Goal: Information Seeking & Learning: Learn about a topic

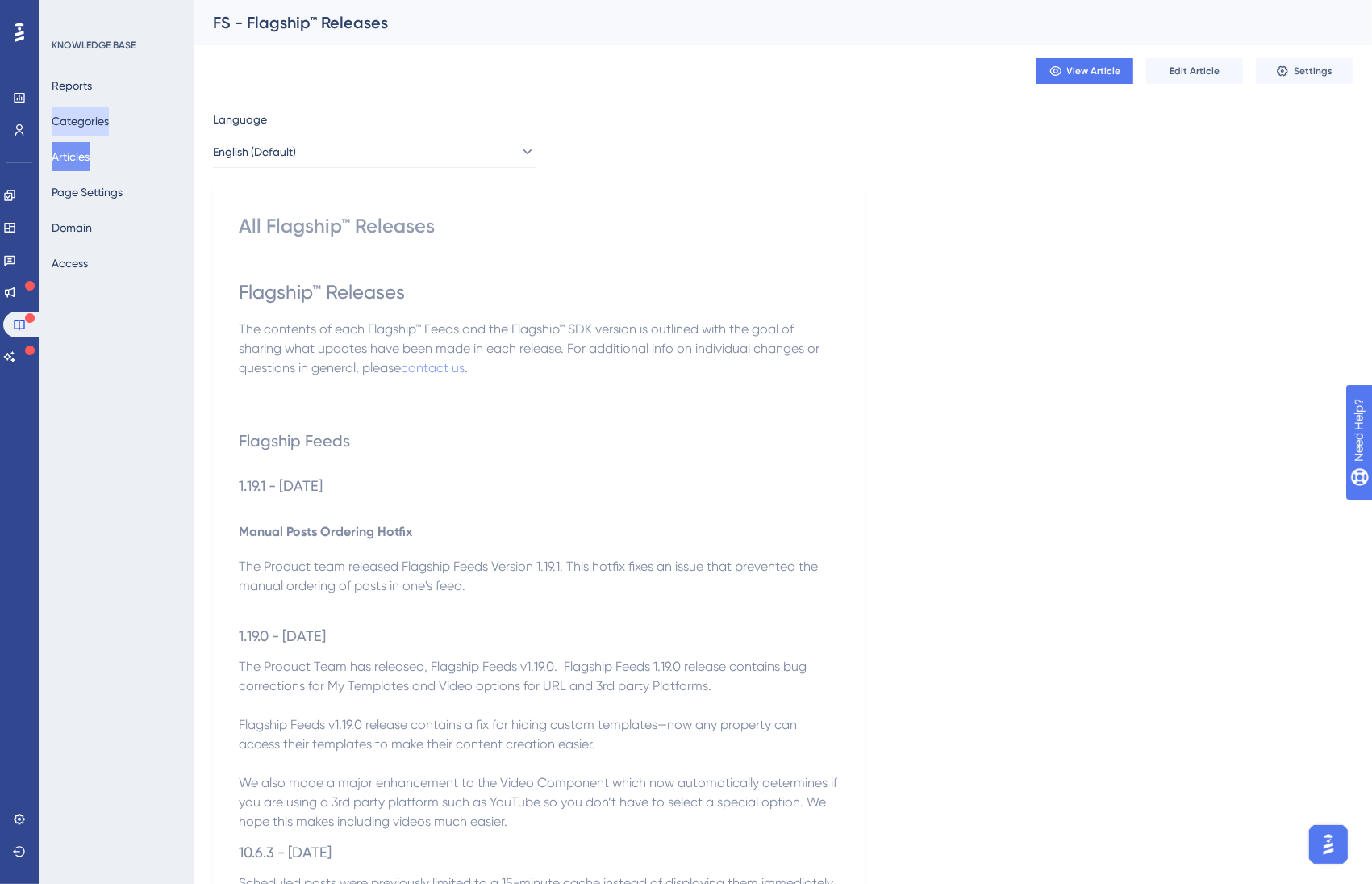
click at [92, 121] on button "Categories" at bounding box center [80, 121] width 57 height 29
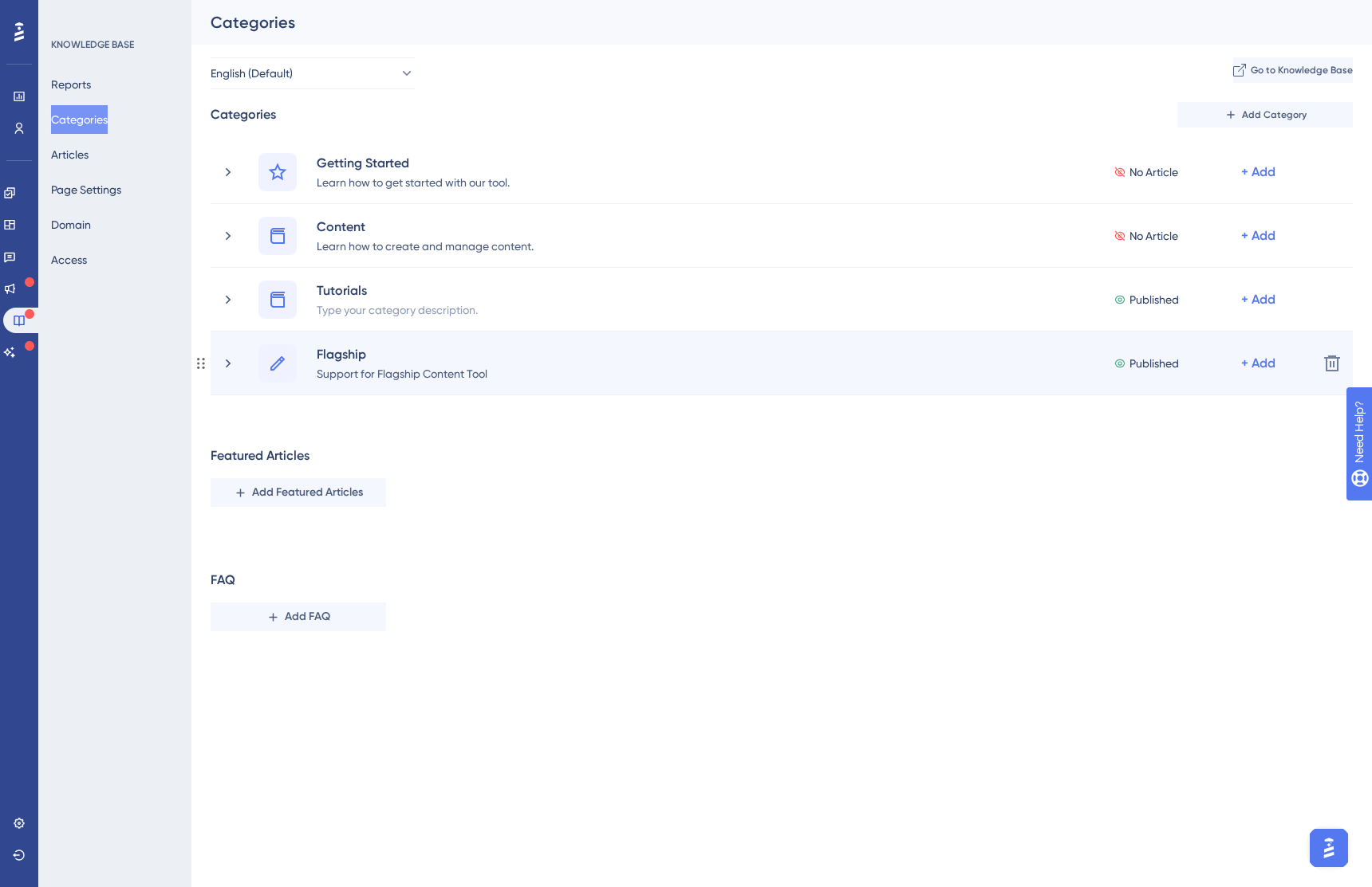
click at [218, 365] on div "Flagship Support for Flagship Content Tool Published + Add Delete" at bounding box center [781, 364] width 1142 height 64
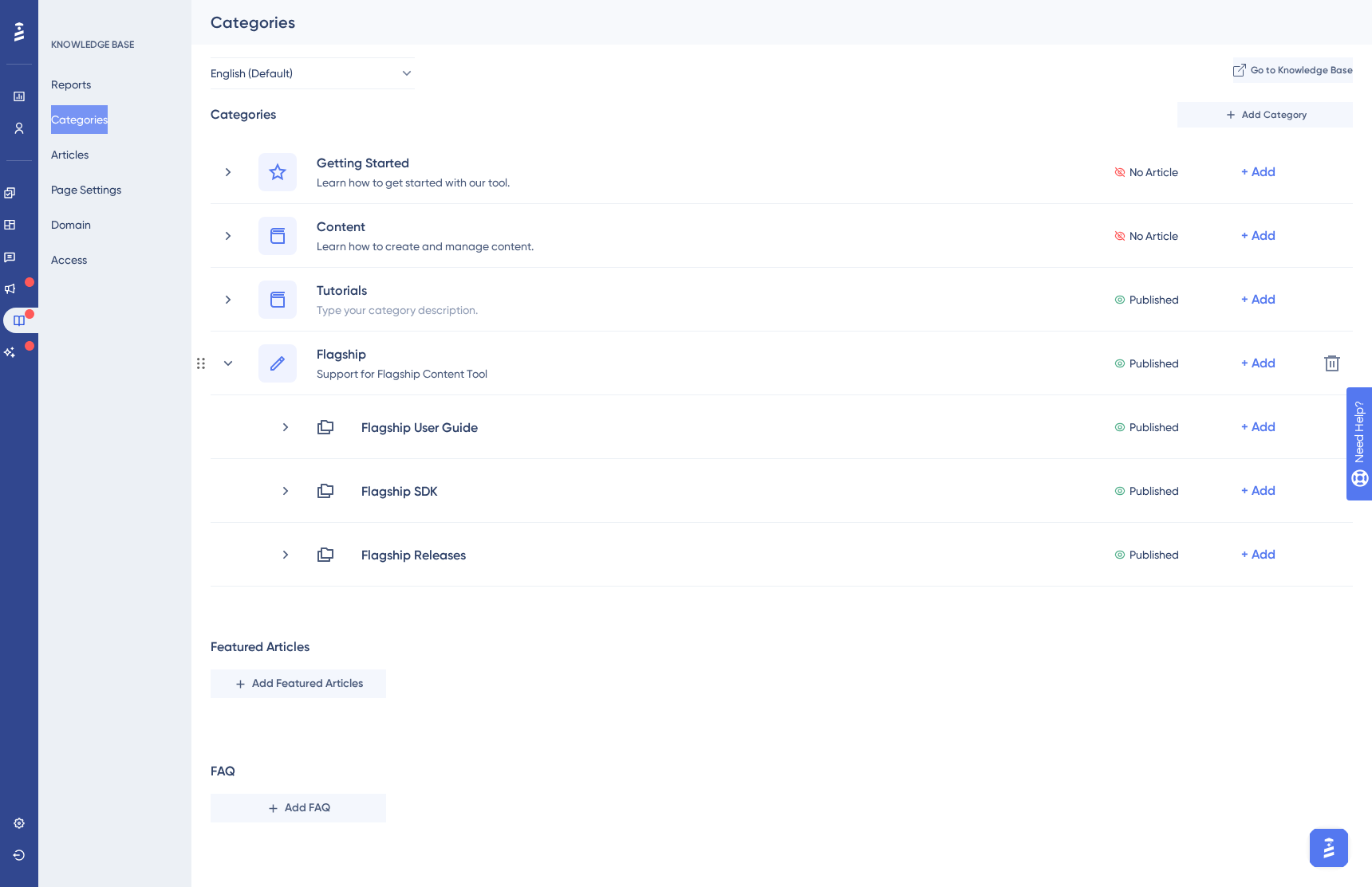
click at [218, 365] on div "Flagship Support for Flagship Content Tool Published + Add Delete" at bounding box center [781, 364] width 1142 height 64
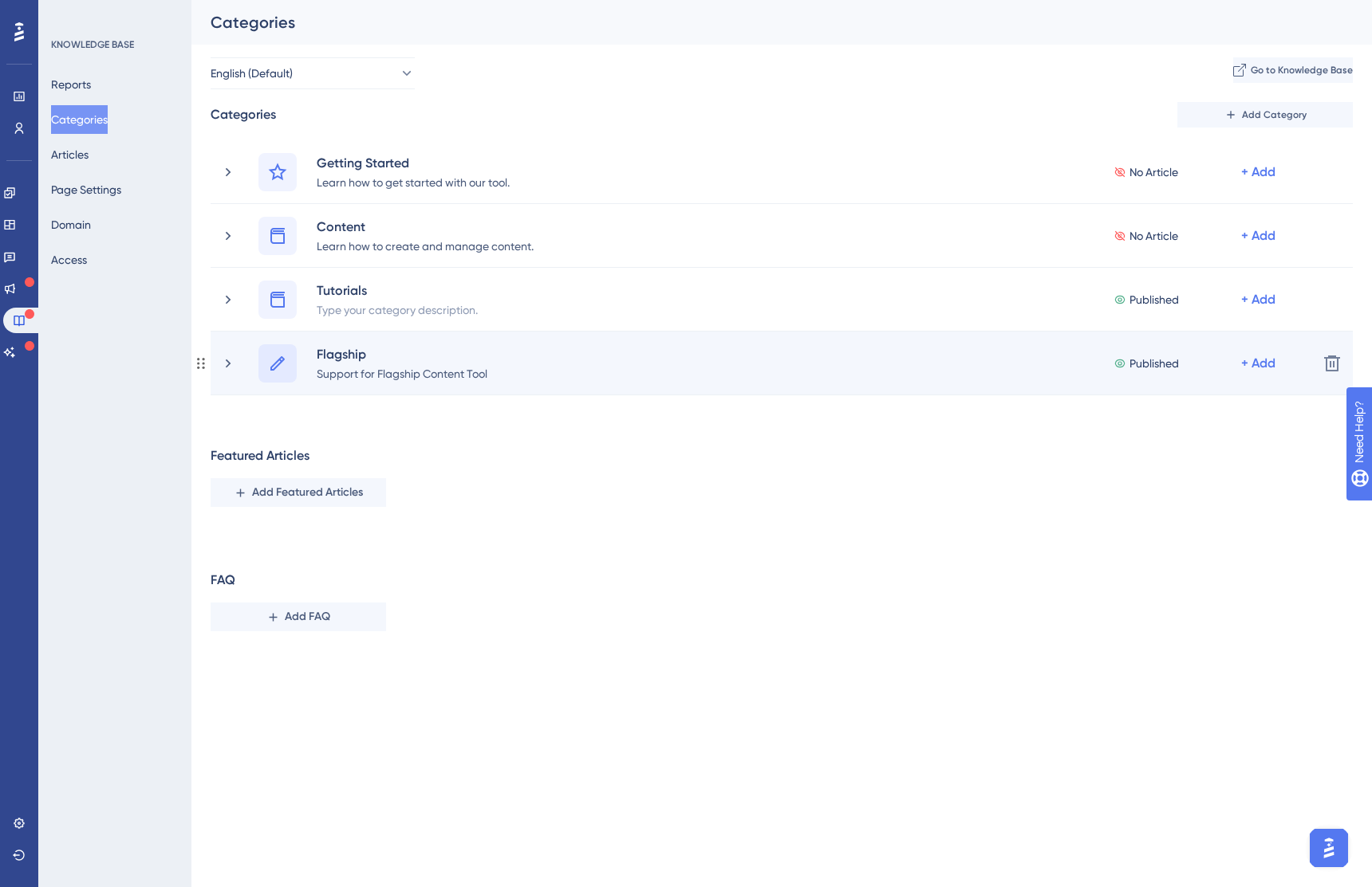
click at [285, 363] on icon at bounding box center [277, 363] width 19 height 19
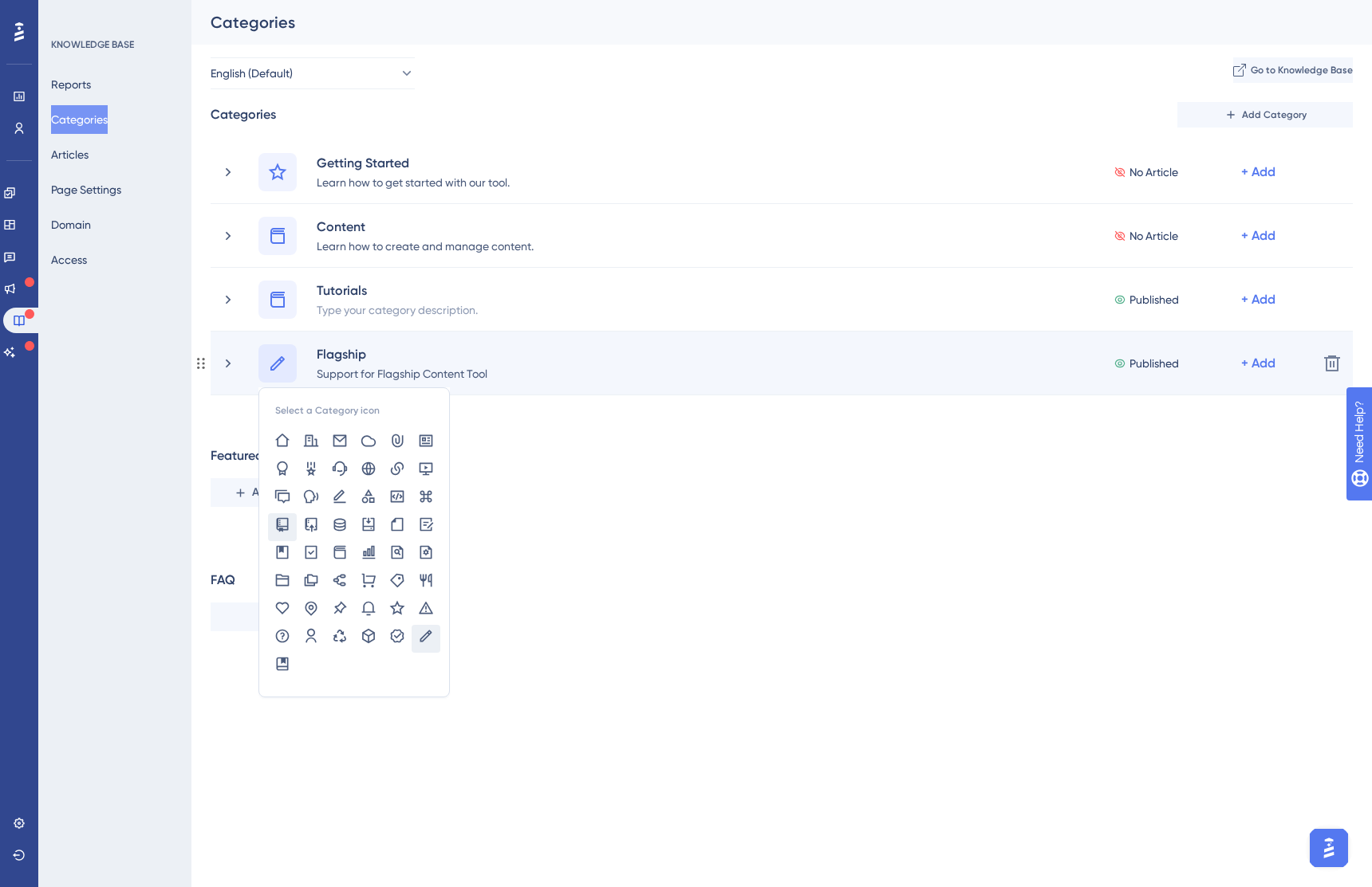
click at [277, 526] on icon at bounding box center [282, 525] width 12 height 15
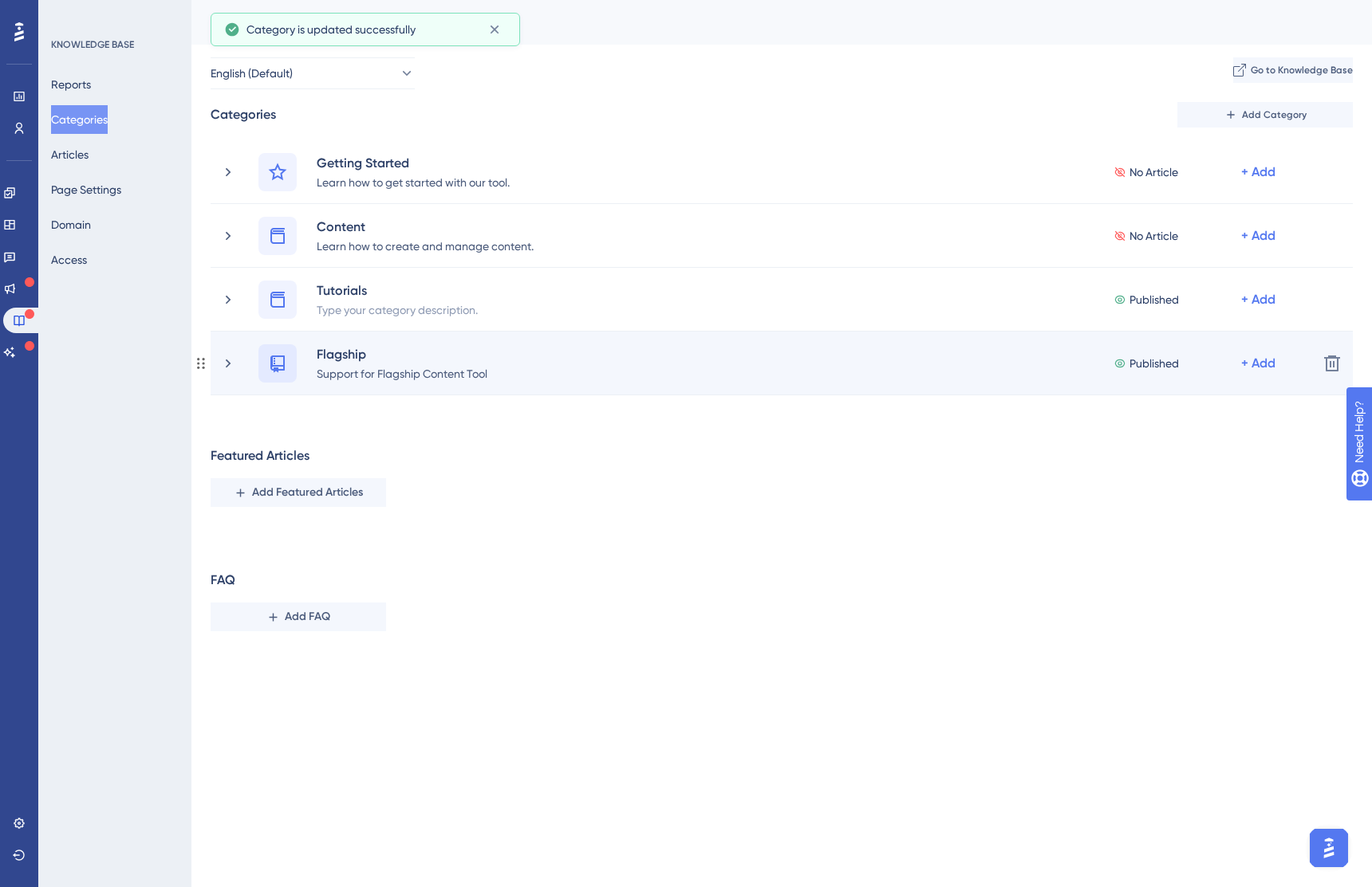
click at [271, 369] on icon at bounding box center [277, 364] width 15 height 18
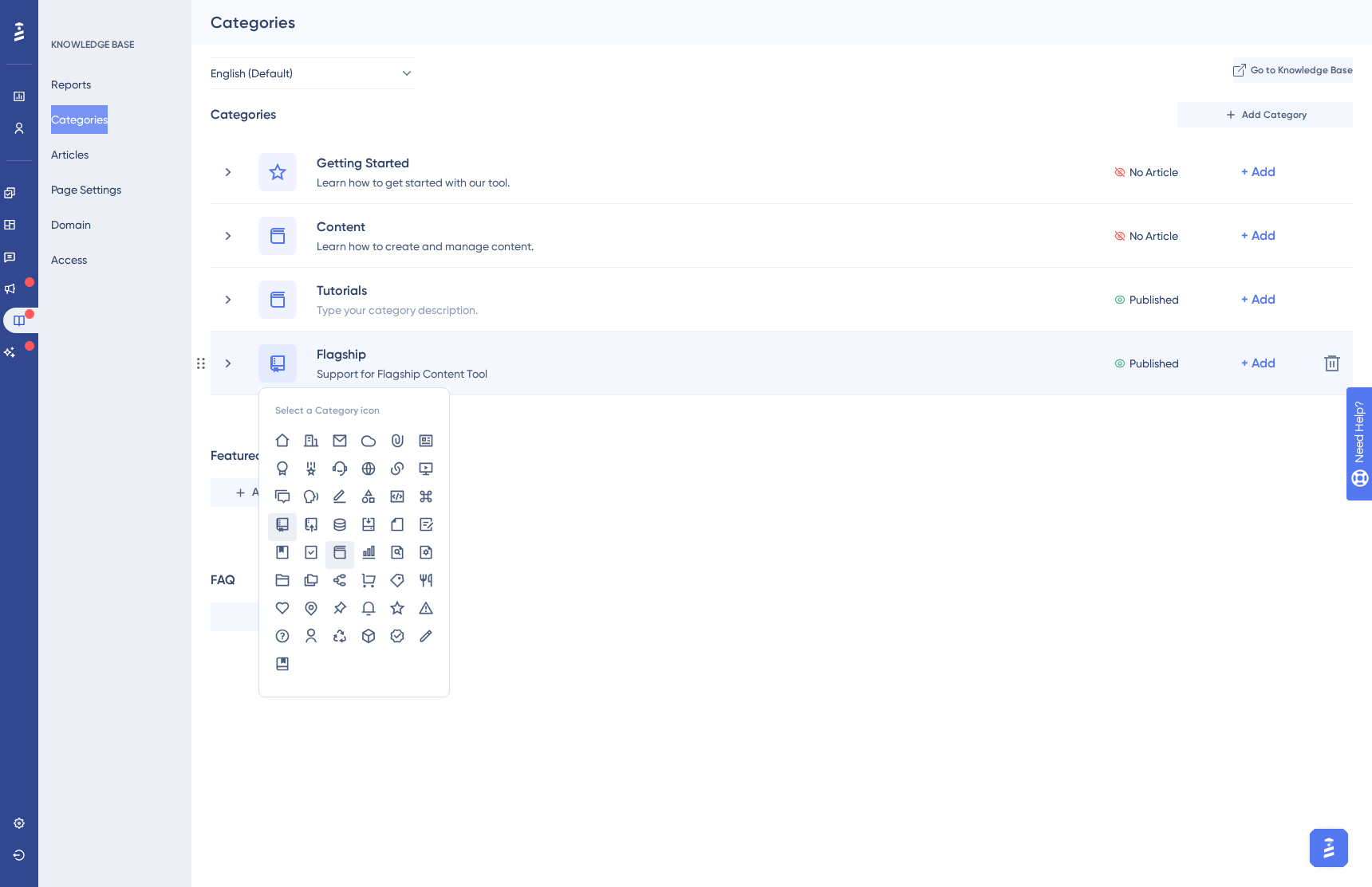
click at [335, 549] on icon at bounding box center [340, 552] width 12 height 14
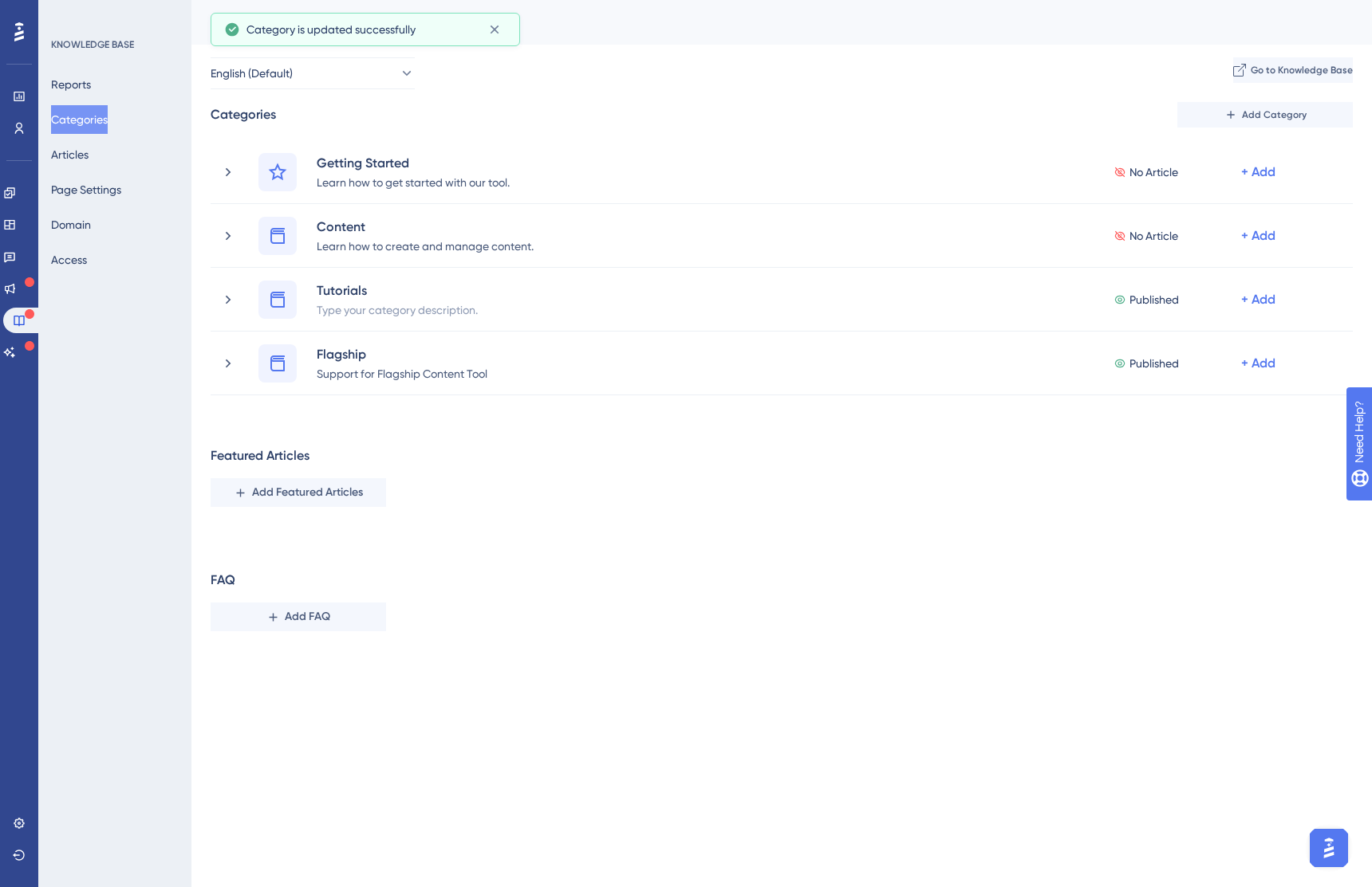
click at [748, 616] on div "FAQ Add FAQ" at bounding box center [781, 601] width 1142 height 60
